Goal: Check status: Check status

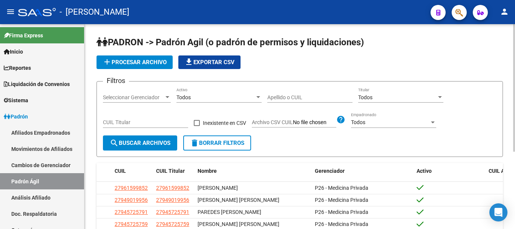
click at [122, 124] on input "CUIL Titular" at bounding box center [145, 122] width 85 height 6
paste input "27-35230736-5"
type input "27-35230736-5"
click at [140, 143] on span "search Buscar Archivos" at bounding box center [140, 143] width 61 height 7
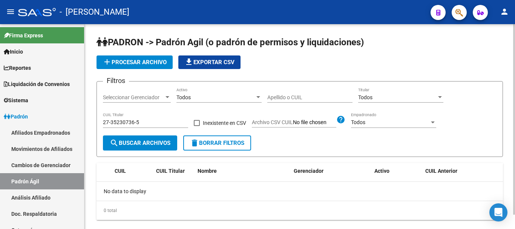
scroll to position [15, 0]
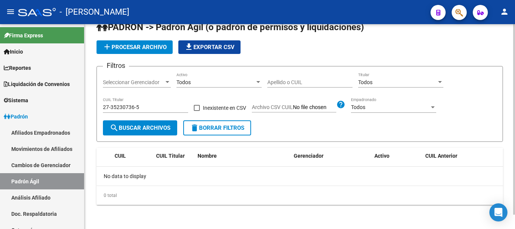
click at [161, 107] on input "27-35230736-5" at bounding box center [145, 107] width 85 height 6
click at [241, 129] on span "delete Borrar Filtros" at bounding box center [217, 127] width 54 height 7
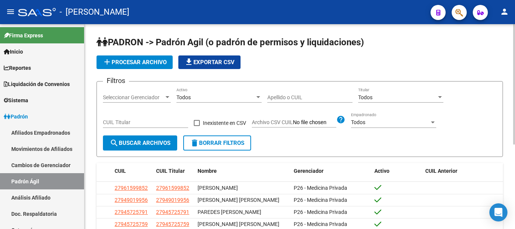
click at [154, 119] on div "CUIL Titular" at bounding box center [145, 120] width 85 height 15
paste input "23-27801898-9"
type input "23-27801898-9"
click at [138, 139] on button "search Buscar Archivos" at bounding box center [140, 142] width 74 height 15
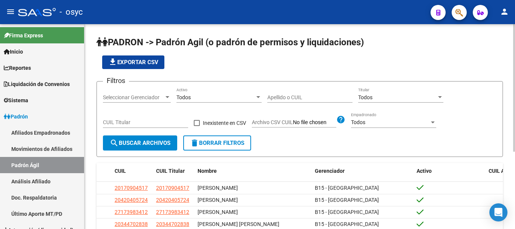
click at [137, 119] on div "CUIL Titular" at bounding box center [145, 120] width 85 height 15
click at [135, 123] on input "CUIL Titular" at bounding box center [145, 122] width 85 height 6
paste input "27-35230736-5"
type input "27-35230736-5"
click at [131, 140] on span "search Buscar Archivos" at bounding box center [140, 143] width 61 height 7
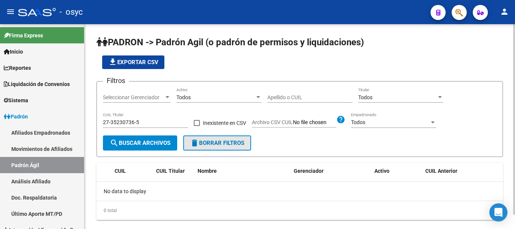
click at [211, 140] on span "delete Borrar Filtros" at bounding box center [217, 143] width 54 height 7
